Goal: Transaction & Acquisition: Purchase product/service

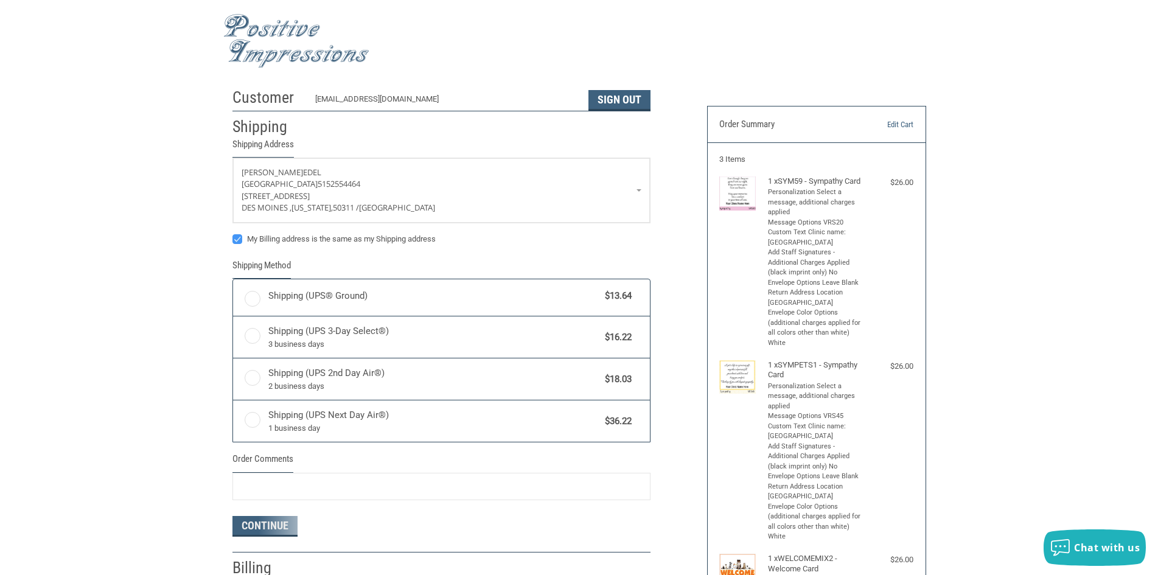
radio input "true"
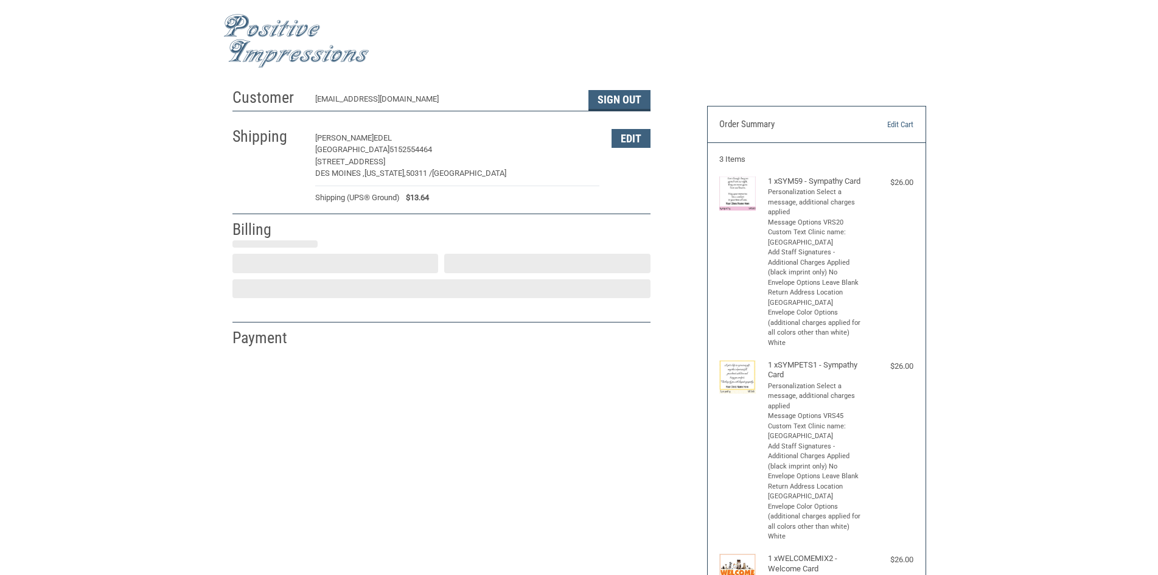
select select "US"
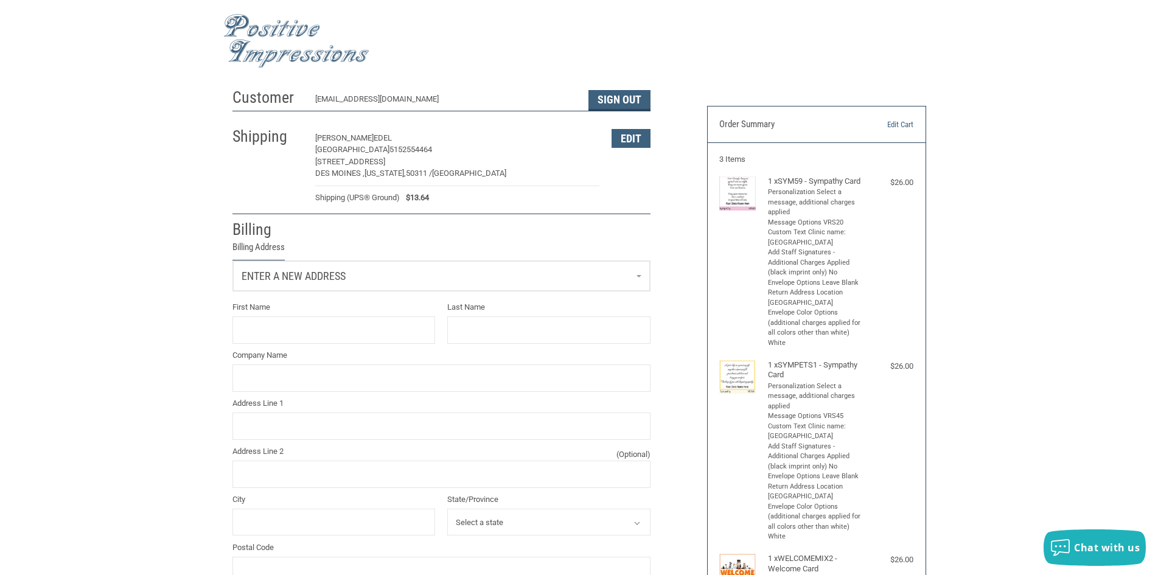
click at [339, 274] on span "Enter a new address" at bounding box center [294, 276] width 104 height 13
click at [312, 344] on span "[GEOGRAPHIC_DATA]" at bounding box center [278, 339] width 66 height 9
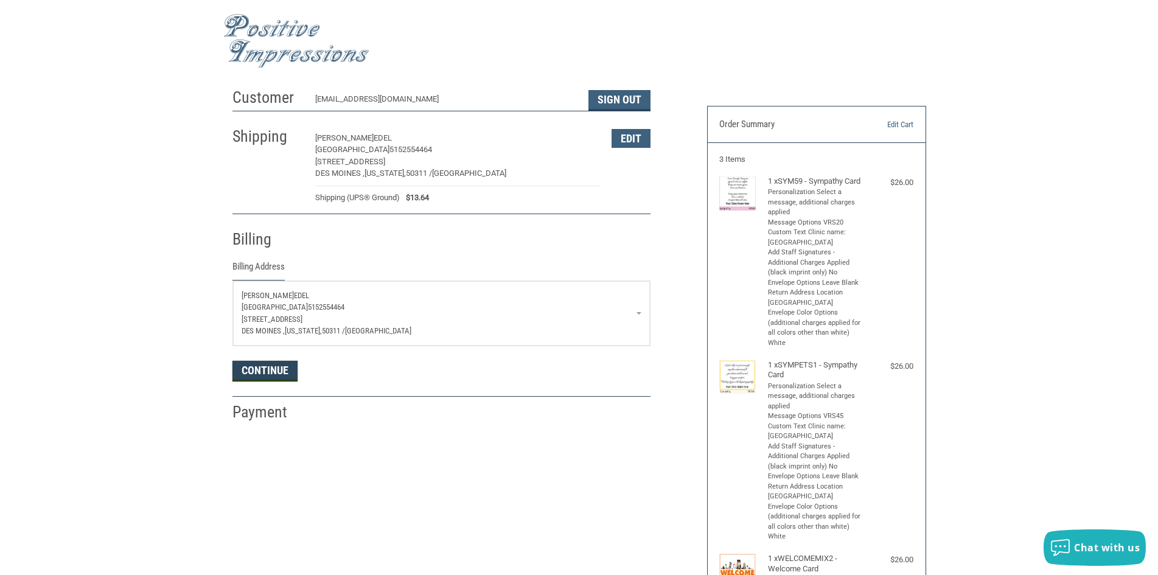
click at [263, 374] on button "Continue" at bounding box center [264, 371] width 65 height 21
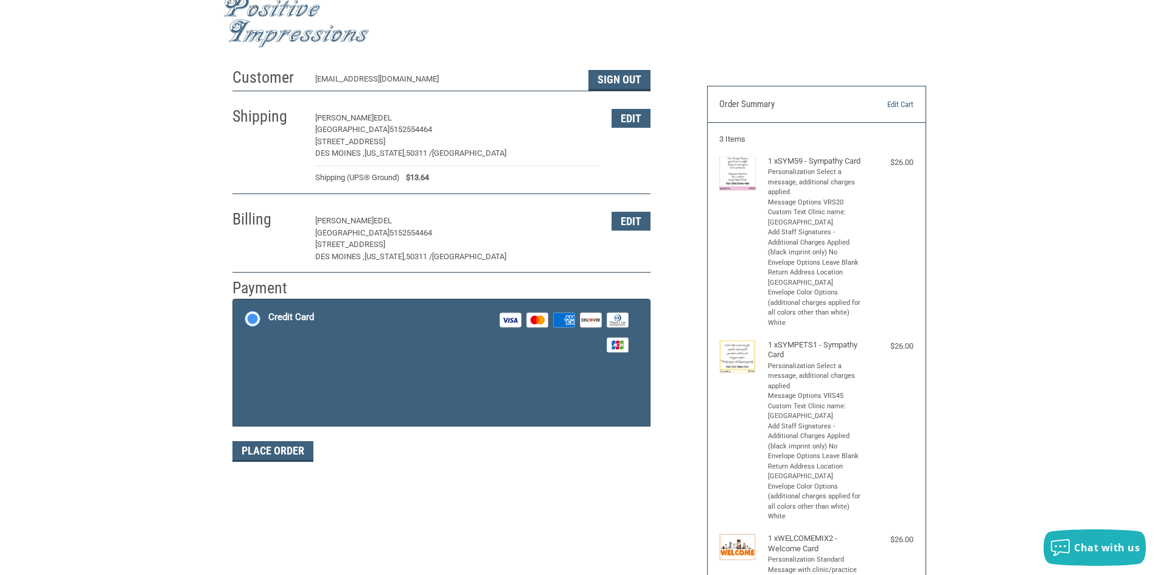
scroll to position [81, 0]
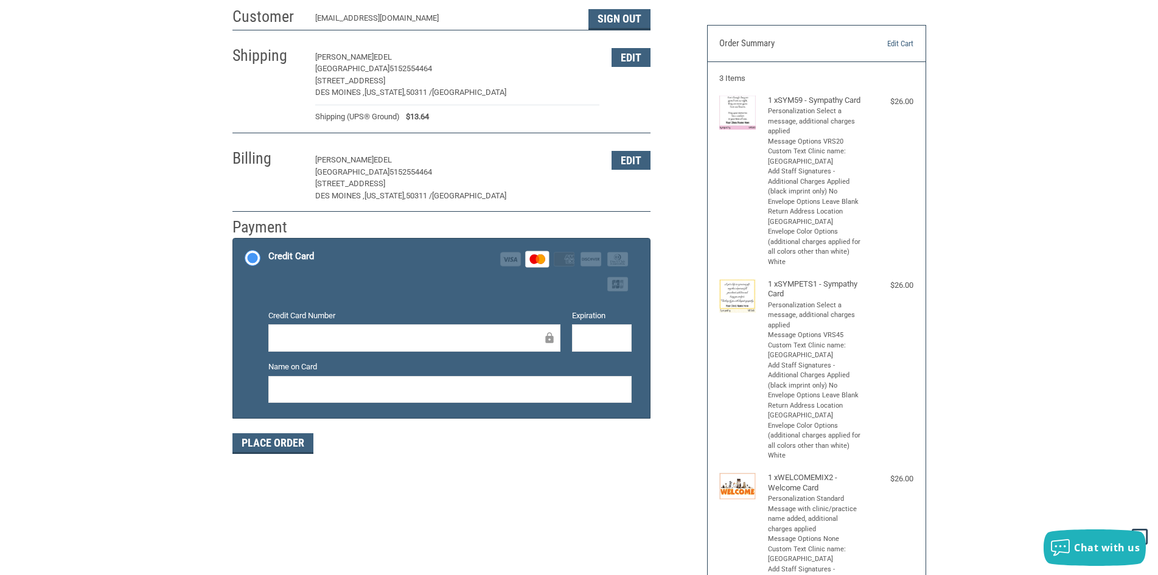
click at [592, 329] on div at bounding box center [602, 337] width 60 height 27
click at [385, 417] on div "Credit card Credit Card Number Expiration Name on Card" at bounding box center [449, 361] width 363 height 114
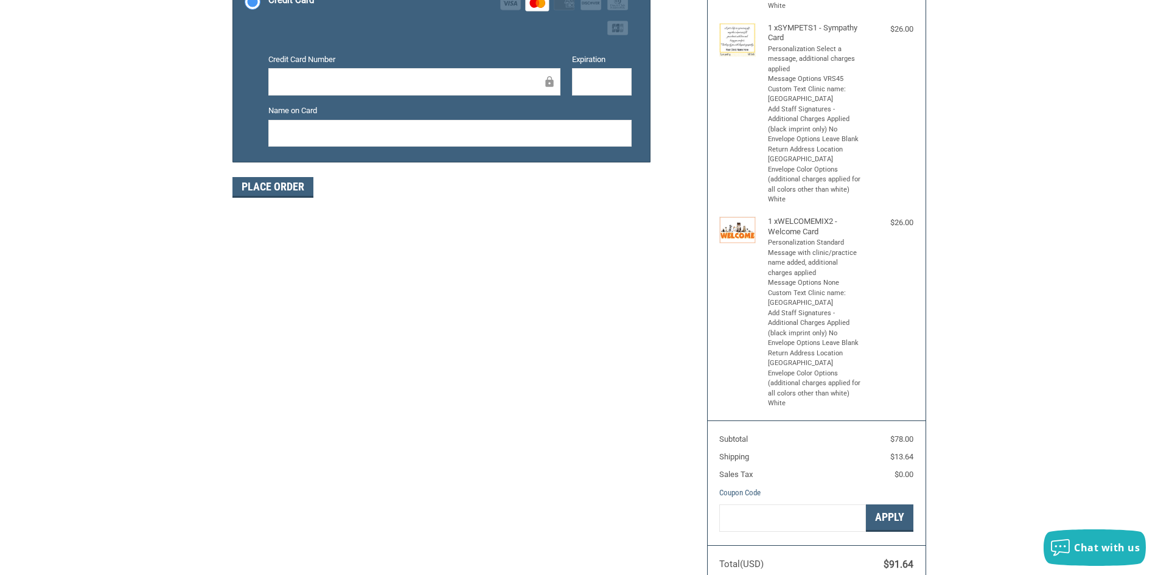
scroll to position [365, 0]
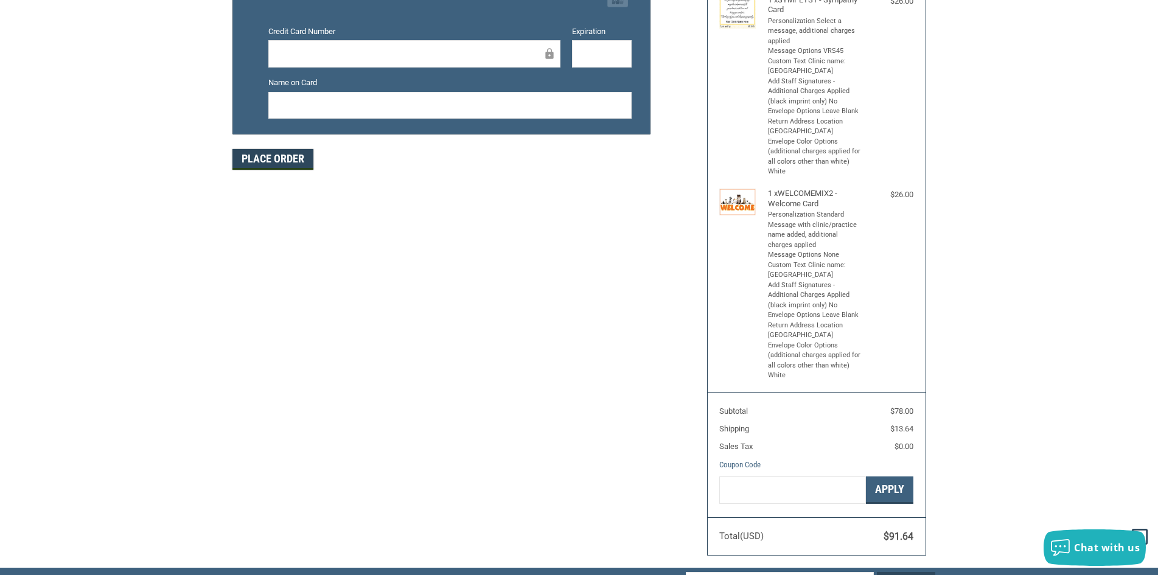
click at [271, 165] on button "Place Order" at bounding box center [272, 159] width 81 height 21
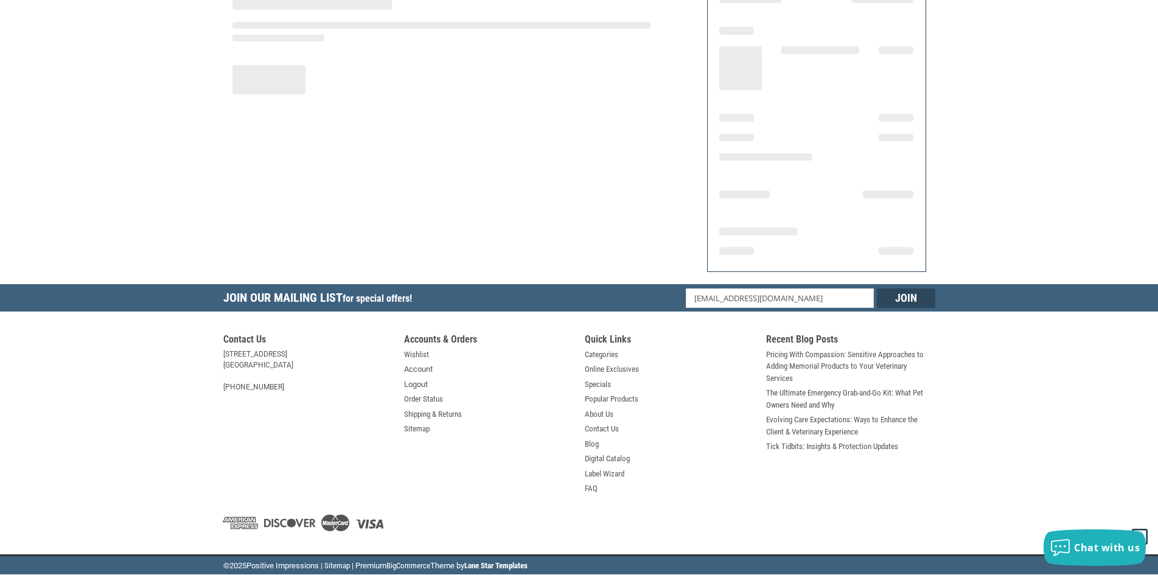
scroll to position [125, 0]
